Goal: Information Seeking & Learning: Learn about a topic

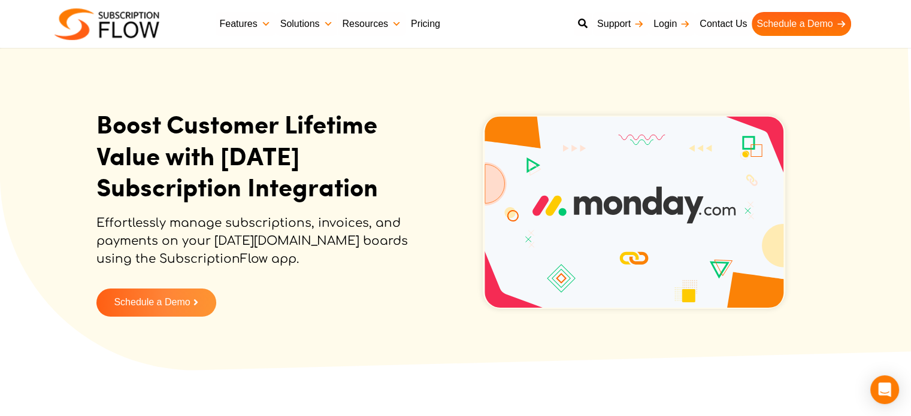
click at [432, 23] on link "Pricing" at bounding box center [425, 24] width 39 height 24
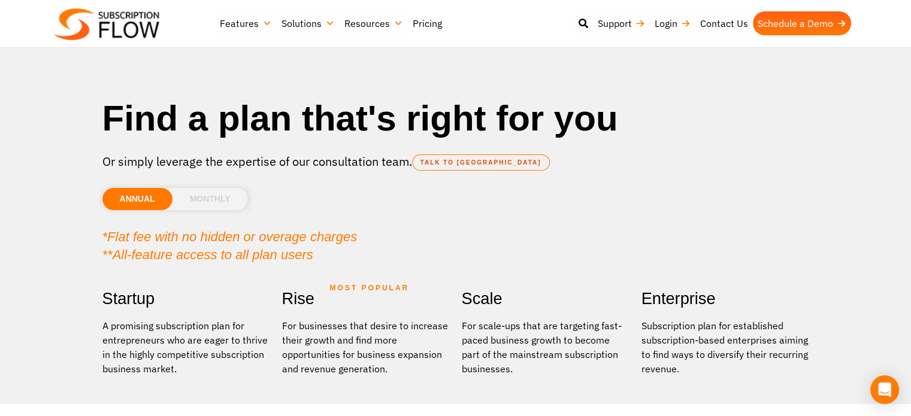
drag, startPoint x: 219, startPoint y: 200, endPoint x: 210, endPoint y: 199, distance: 9.0
click at [219, 199] on li "MONTHLY" at bounding box center [209, 199] width 75 height 22
